Goal: Transaction & Acquisition: Purchase product/service

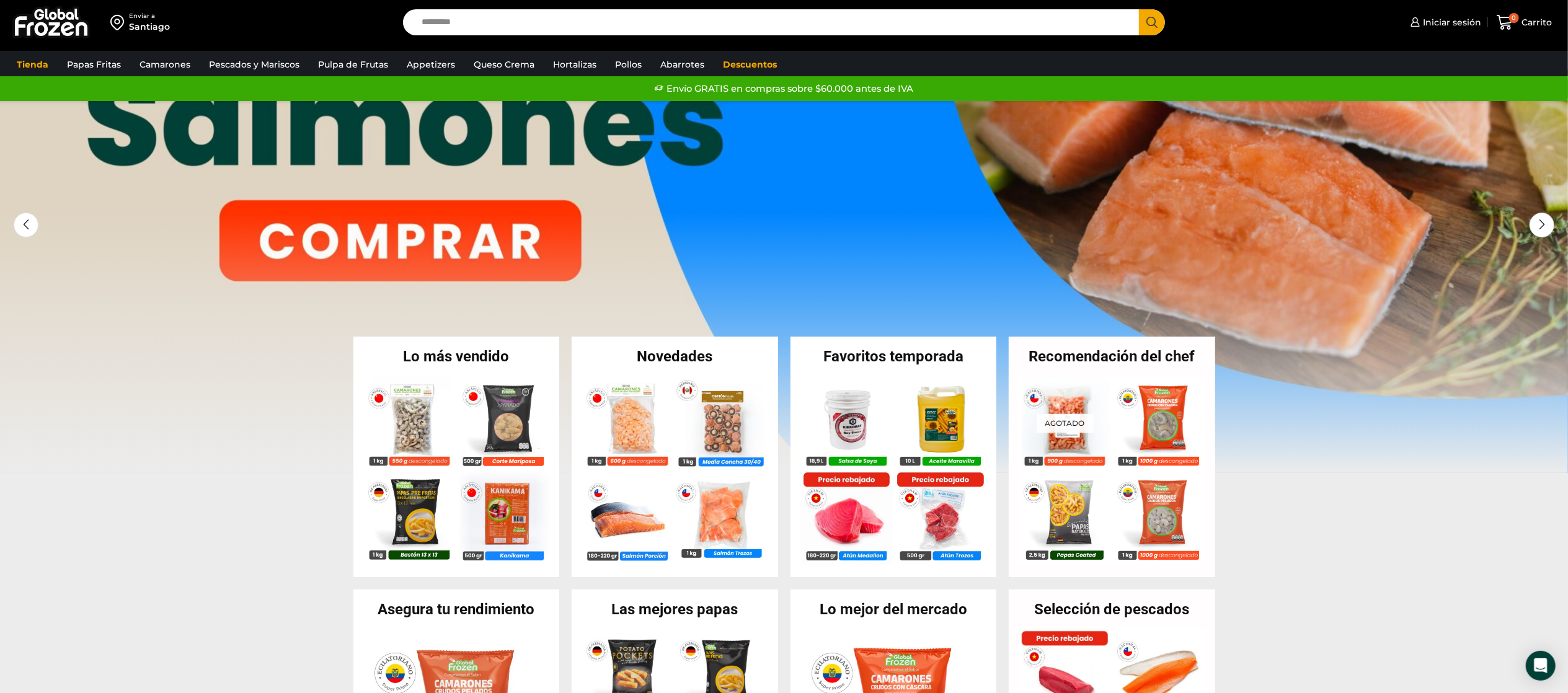
click at [534, 13] on input "Search input" at bounding box center [775, 22] width 718 height 26
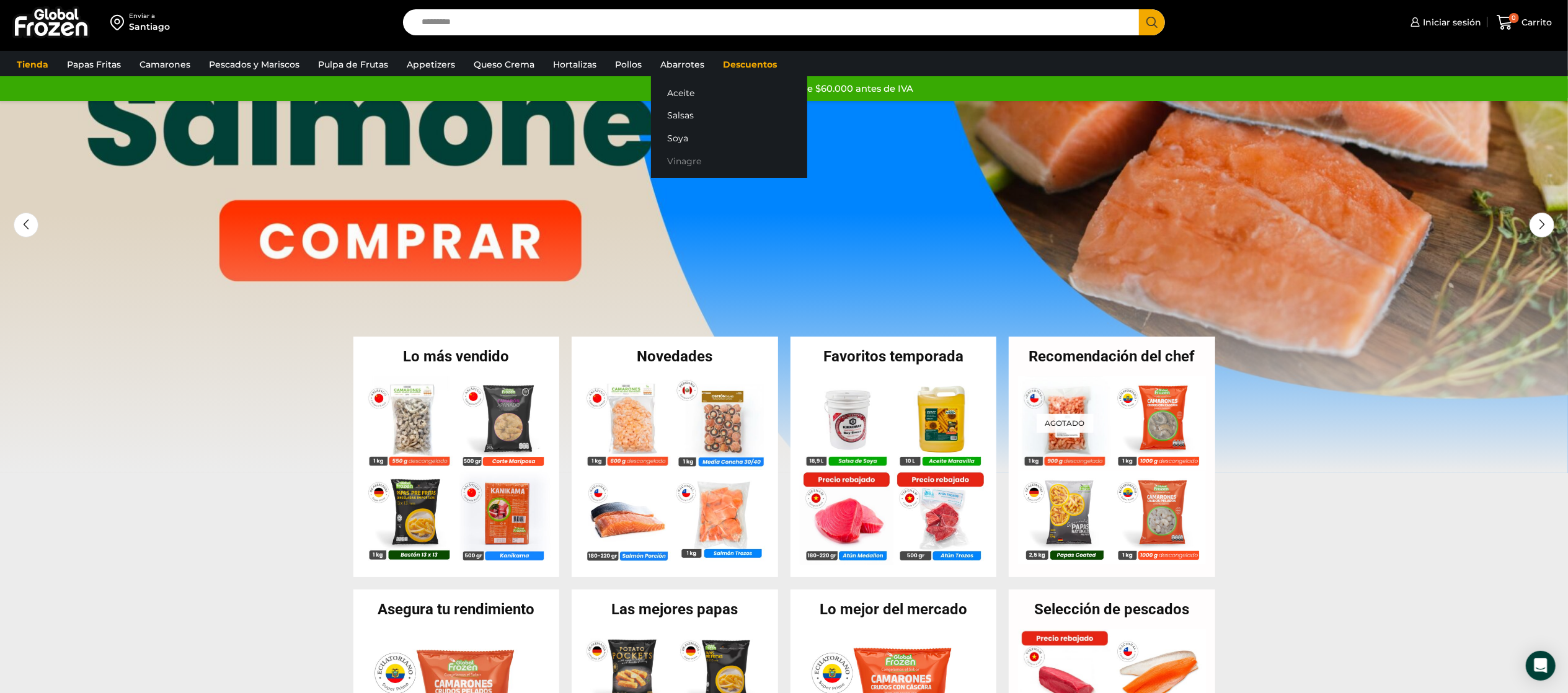
click at [683, 156] on link "Vinagre" at bounding box center [729, 161] width 156 height 23
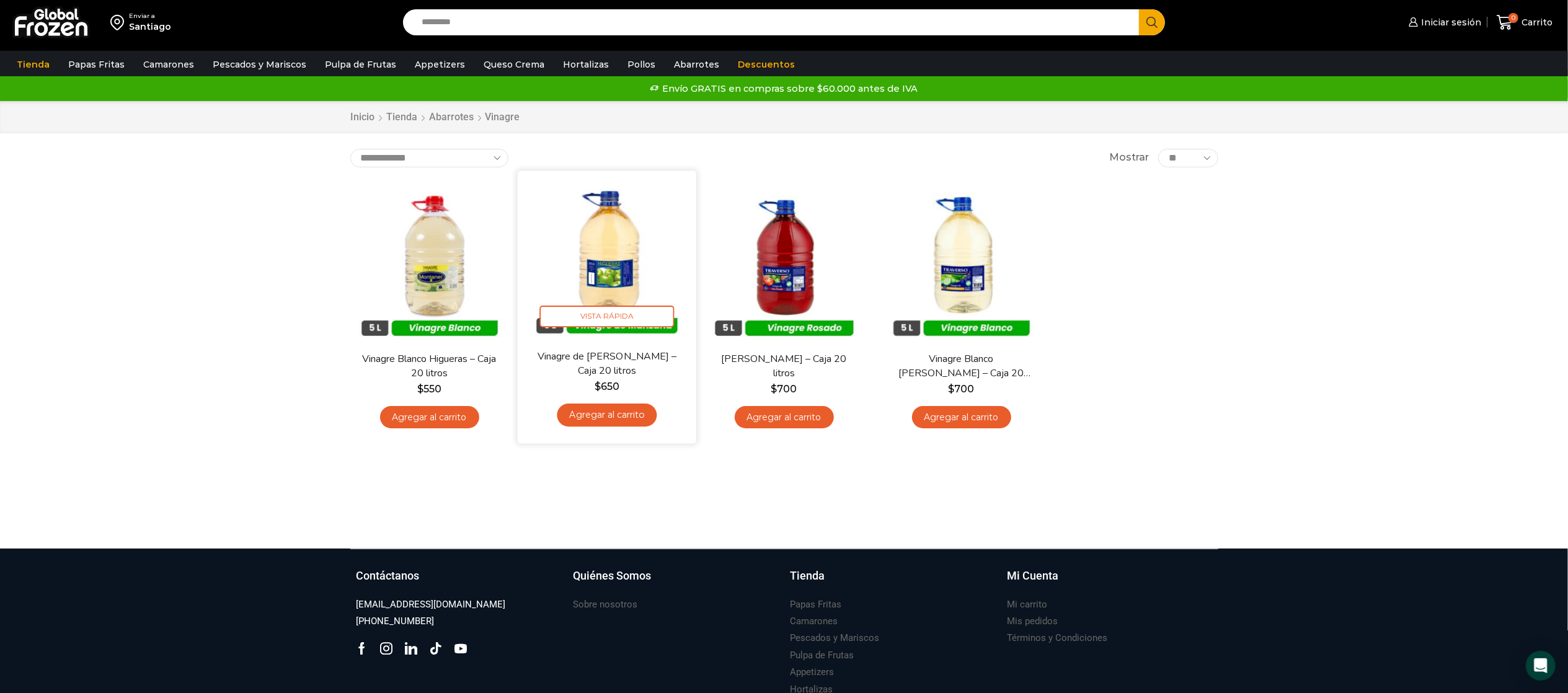
click at [596, 242] on img at bounding box center [607, 260] width 160 height 160
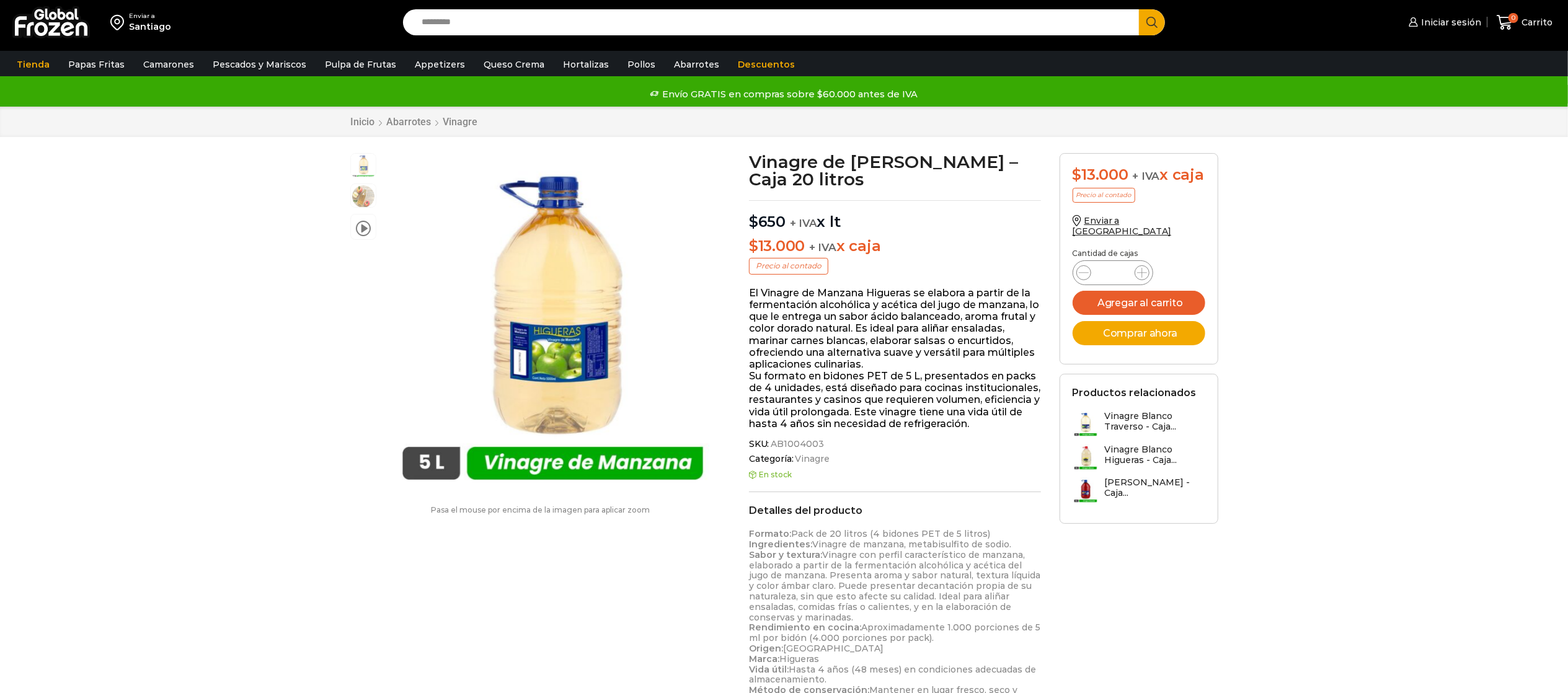
scroll to position [1, 0]
